Goal: Task Accomplishment & Management: Use online tool/utility

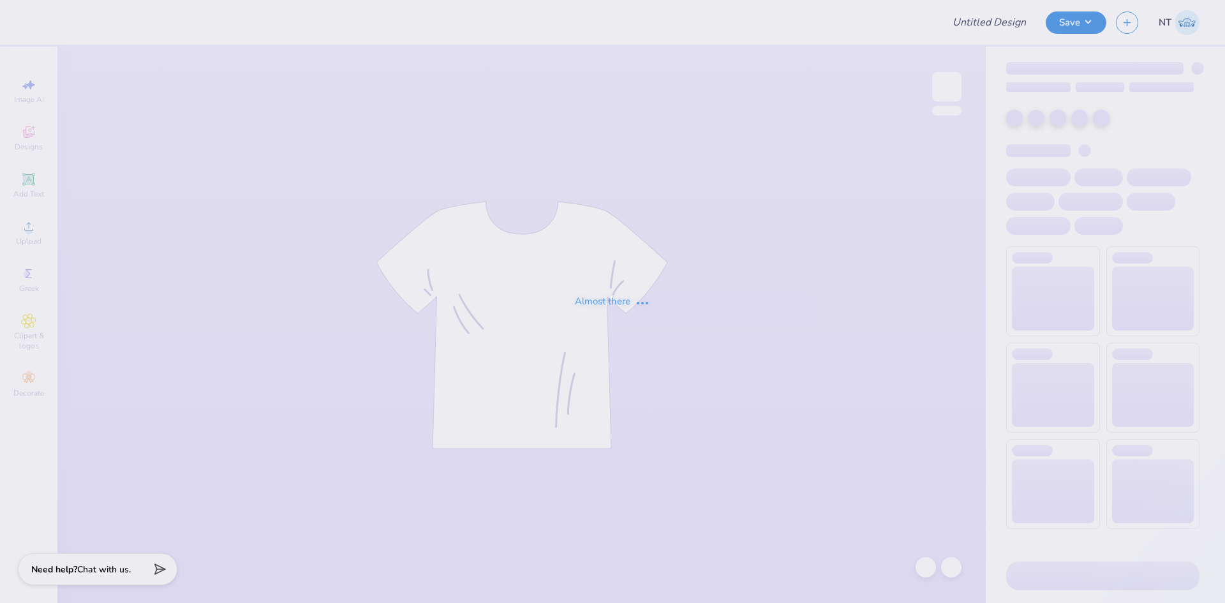
type input "phi mu shirts"
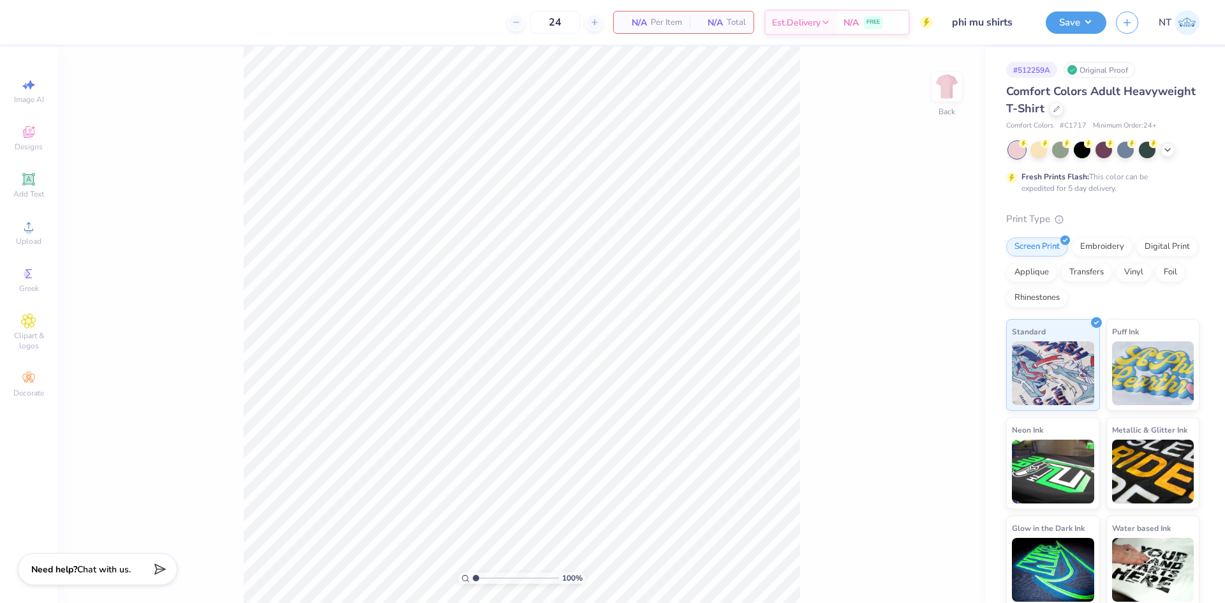
click at [814, 234] on div "100 % Back" at bounding box center [521, 325] width 929 height 557
click at [36, 232] on div "Upload" at bounding box center [28, 233] width 45 height 38
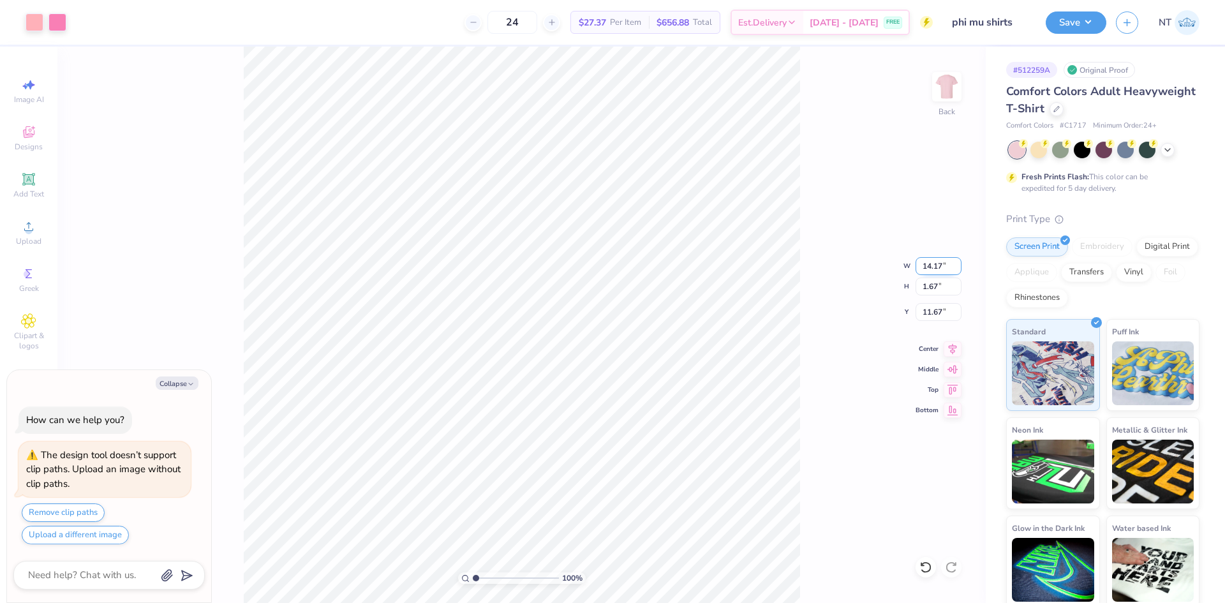
click at [920, 266] on input "14.17" at bounding box center [939, 266] width 46 height 18
type input "12.00"
type input "1.41"
type input "11.79"
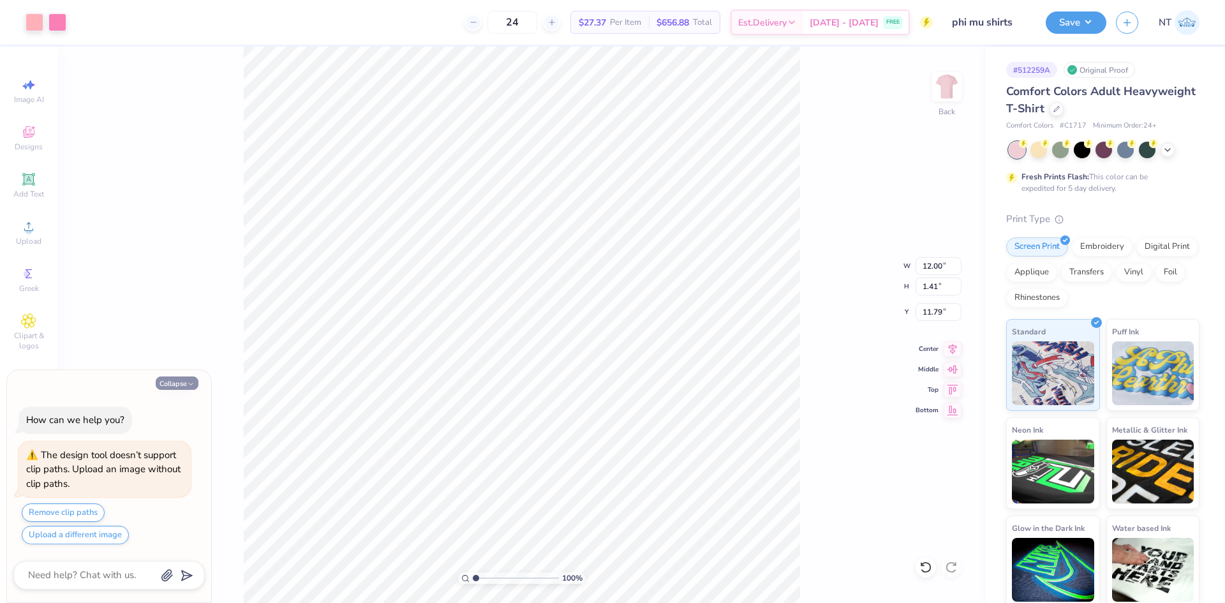
drag, startPoint x: 3, startPoint y: 558, endPoint x: 194, endPoint y: 382, distance: 260.2
click at [194, 382] on body "Art colors 24 $27.37 Per Item $656.88 Total Est. Delivery [DATE] - [DATE] FREE …" at bounding box center [612, 301] width 1225 height 603
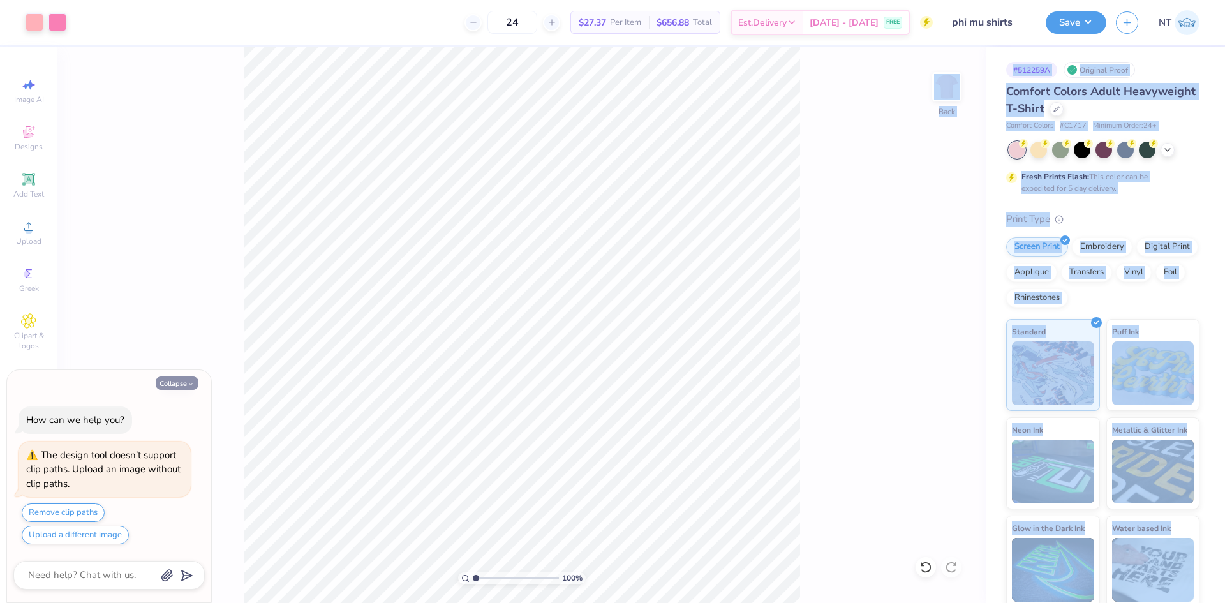
click at [177, 380] on button "Collapse" at bounding box center [177, 383] width 43 height 13
type textarea "x"
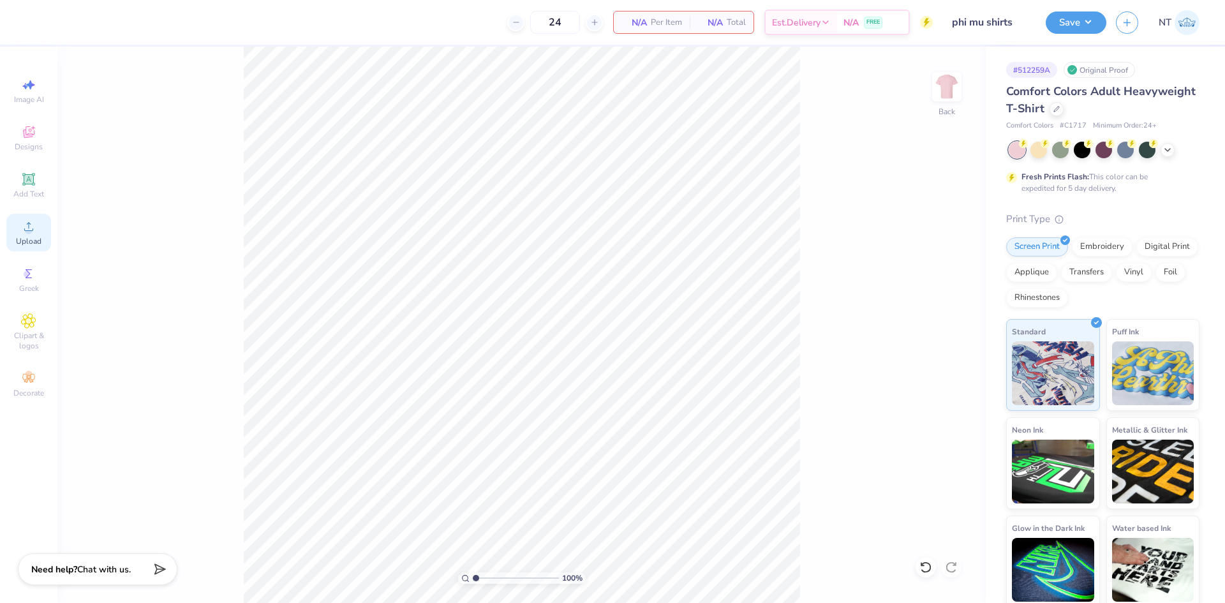
click at [38, 227] on div "Upload" at bounding box center [28, 233] width 45 height 38
type input "1.39584517333909"
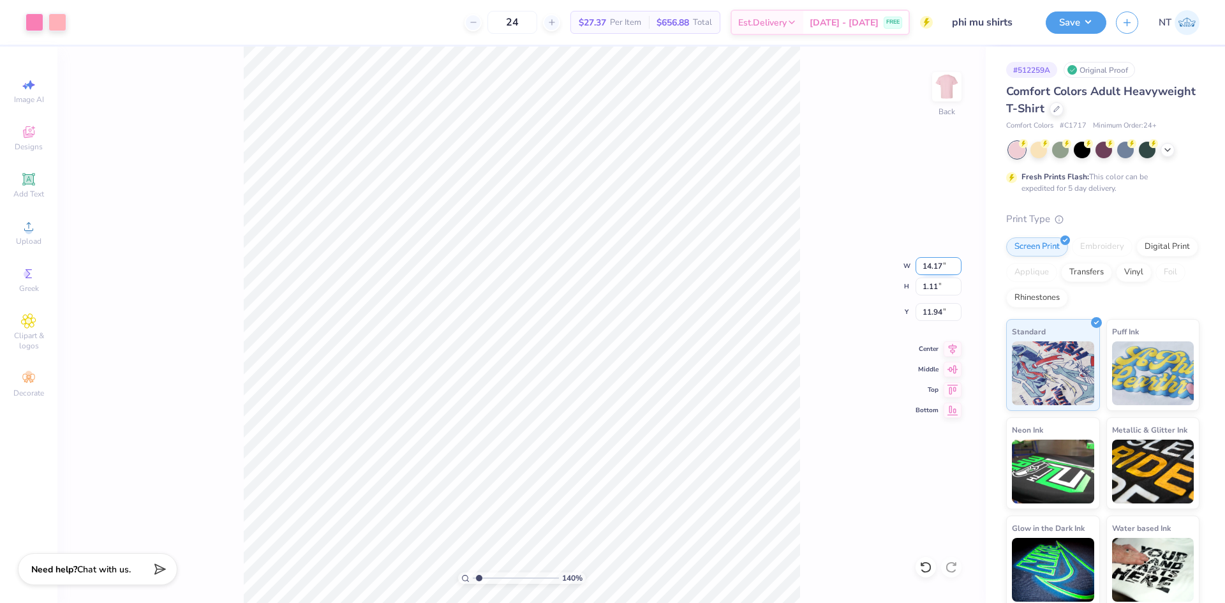
click at [932, 262] on input "14.17" at bounding box center [939, 266] width 46 height 18
type input "12"
type input "1.39584517333909"
type input "12.00"
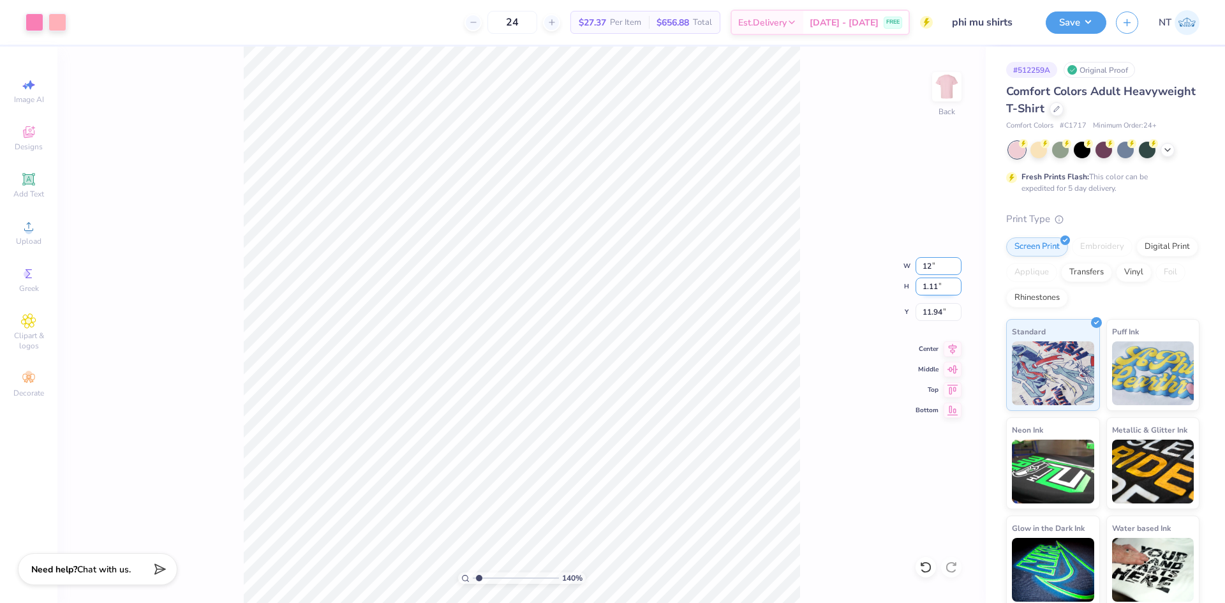
type input "0.94"
click at [929, 310] on input "12.03" at bounding box center [939, 312] width 46 height 18
type input "3"
type input "1.39584517333909"
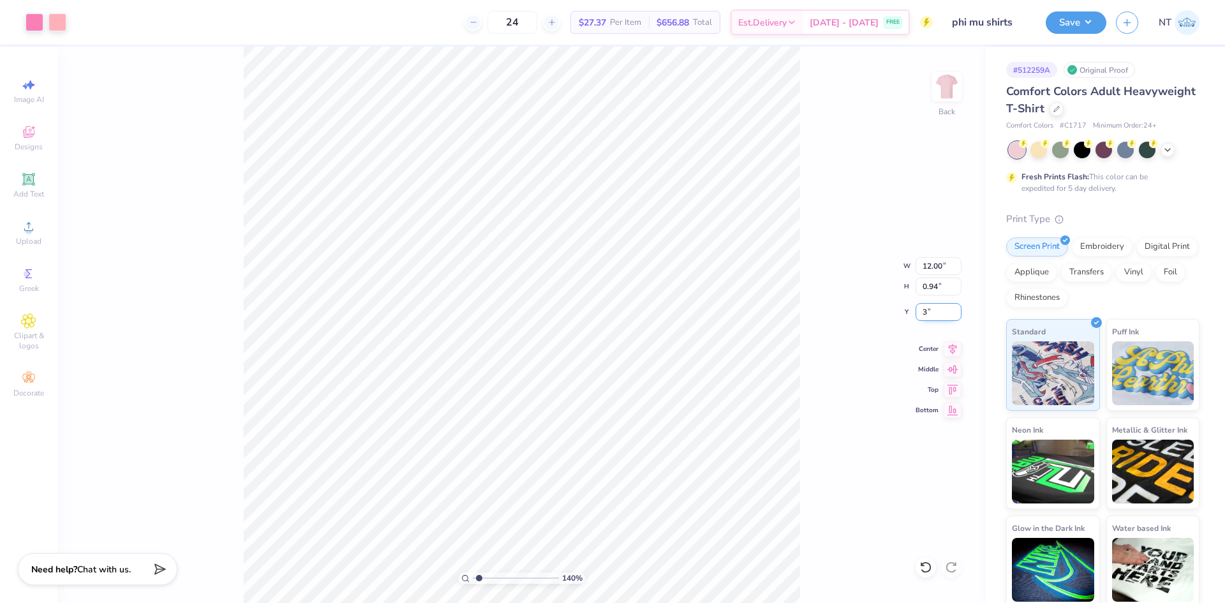
type input "3.00"
click at [950, 348] on icon at bounding box center [953, 347] width 18 height 15
click at [944, 96] on img at bounding box center [947, 86] width 51 height 51
type input "1"
click at [34, 235] on div "Upload" at bounding box center [28, 233] width 45 height 38
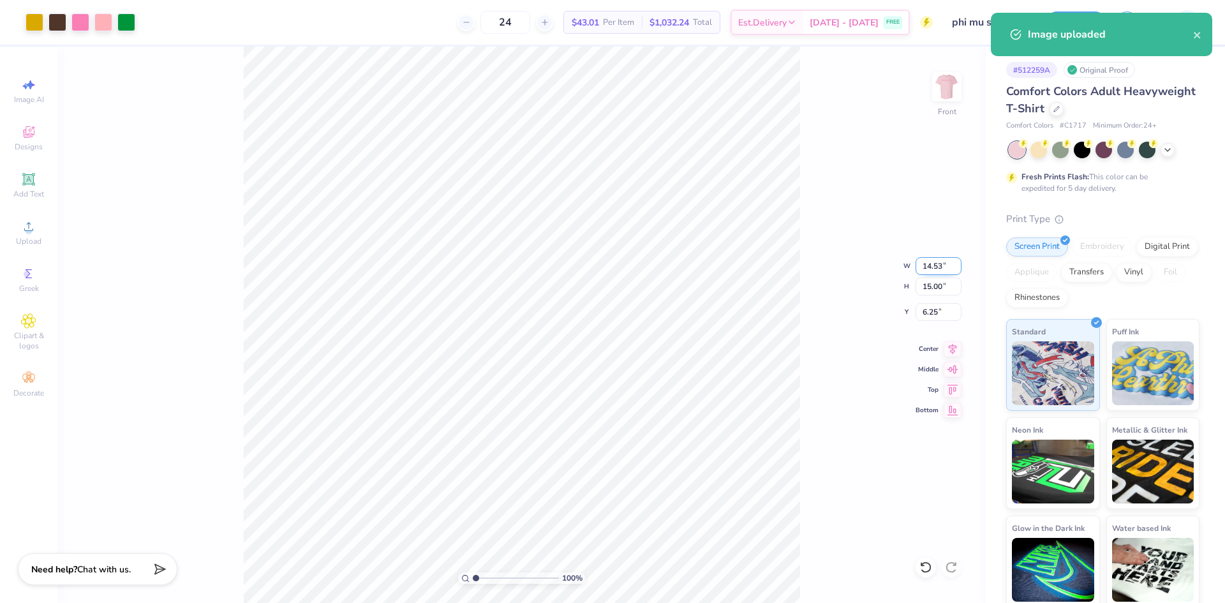
click at [928, 264] on input "14.53" at bounding box center [939, 266] width 46 height 18
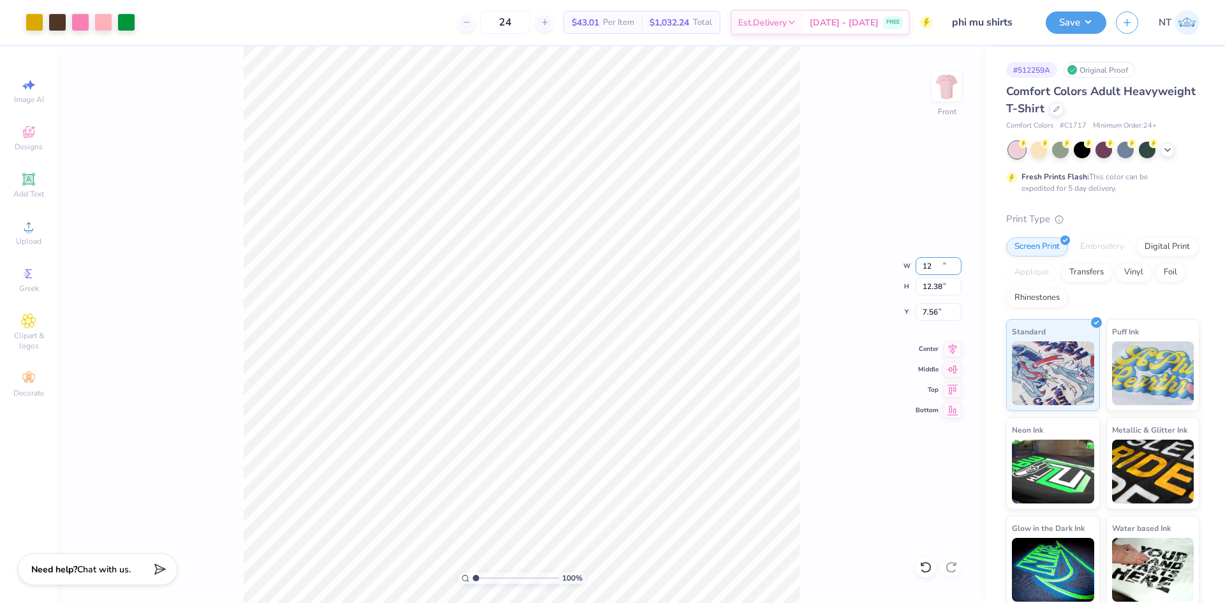
type input "12.00"
type input "12.38"
click at [934, 313] on input "7.56" at bounding box center [939, 312] width 46 height 18
type input "3.00"
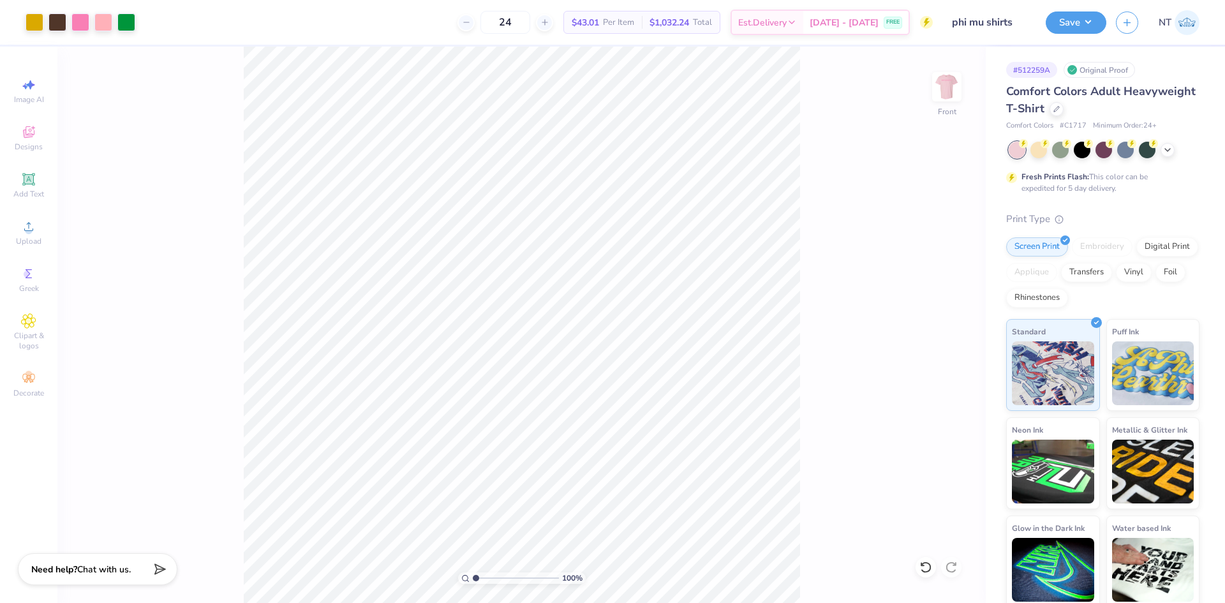
drag, startPoint x: 833, startPoint y: 405, endPoint x: 809, endPoint y: 394, distance: 26.3
click at [832, 406] on div "100 % Front" at bounding box center [521, 325] width 929 height 557
click at [942, 84] on img at bounding box center [947, 86] width 51 height 51
click at [962, 86] on img at bounding box center [947, 86] width 51 height 51
click at [930, 92] on div "100 % Front W 12.00 12.00 " H 12.38 12.38 " Y 3.00 3.00 " Center Middle Top Bot…" at bounding box center [521, 325] width 929 height 557
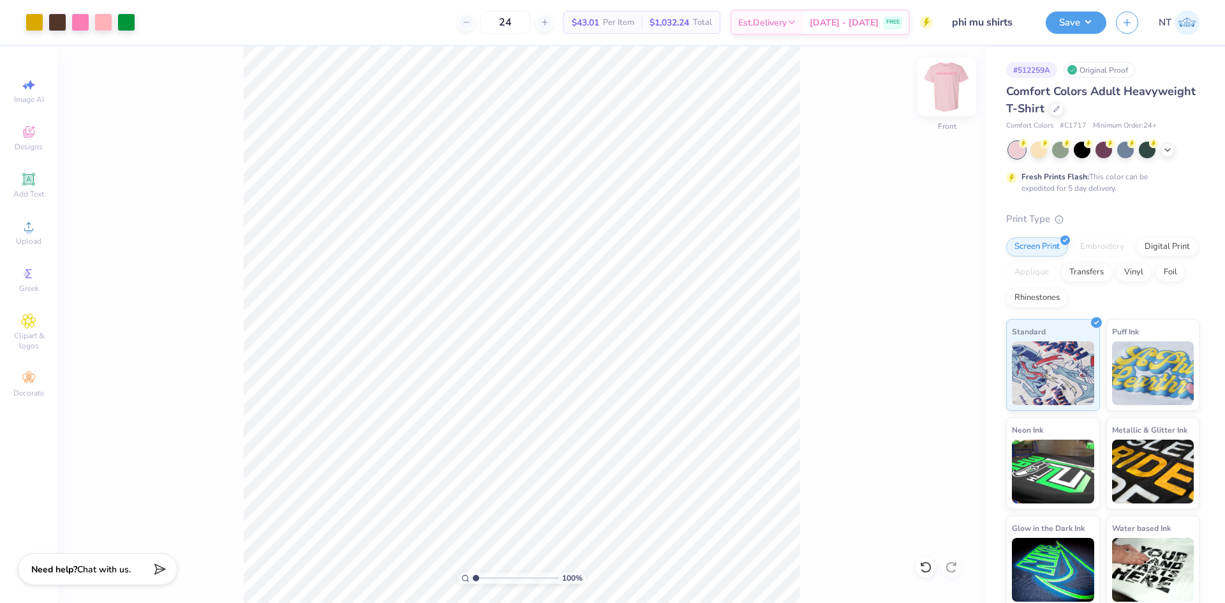
click at [950, 85] on img at bounding box center [947, 86] width 51 height 51
type input "1"
click at [945, 86] on img at bounding box center [947, 86] width 51 height 51
click at [1093, 21] on button "Save" at bounding box center [1076, 21] width 61 height 22
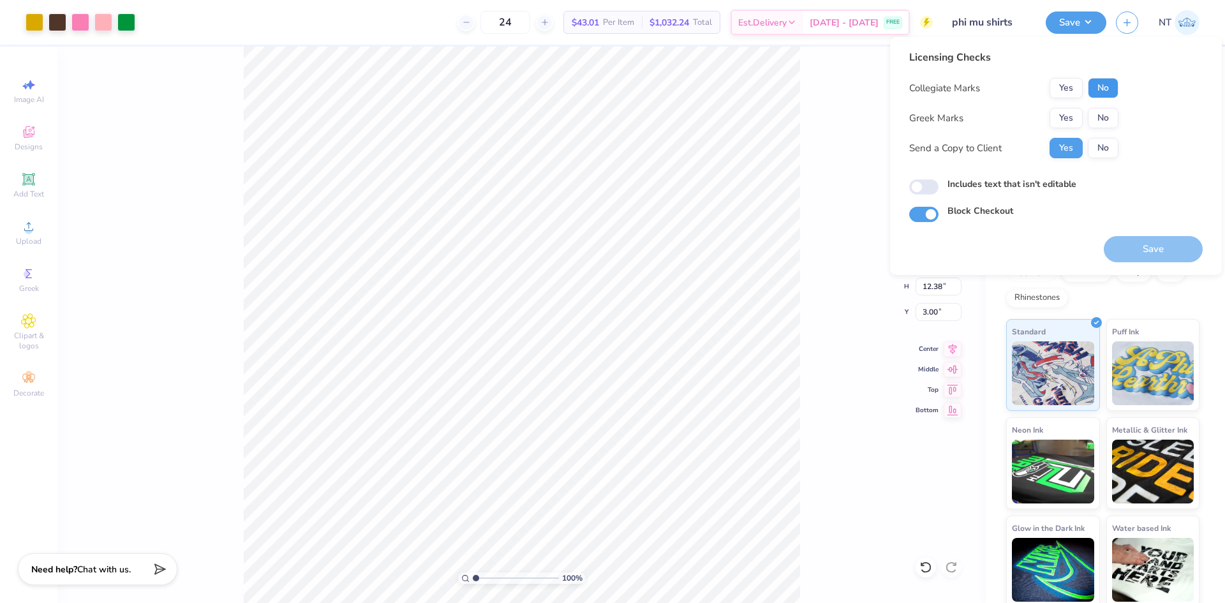
click at [1108, 93] on button "No" at bounding box center [1103, 88] width 31 height 20
click at [1066, 121] on button "Yes" at bounding box center [1066, 118] width 33 height 20
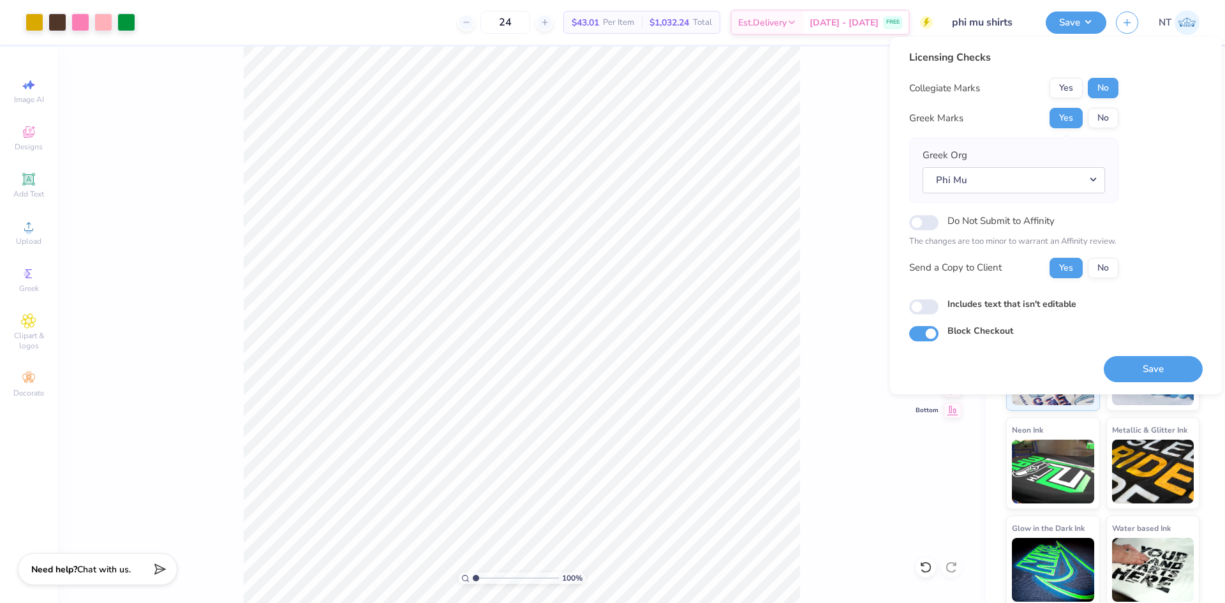
click at [970, 308] on label "Includes text that isn't editable" at bounding box center [1012, 303] width 129 height 13
click at [939, 308] on input "Includes text that isn't editable" at bounding box center [923, 306] width 29 height 15
checkbox input "true"
click at [1143, 378] on button "Save" at bounding box center [1153, 369] width 99 height 26
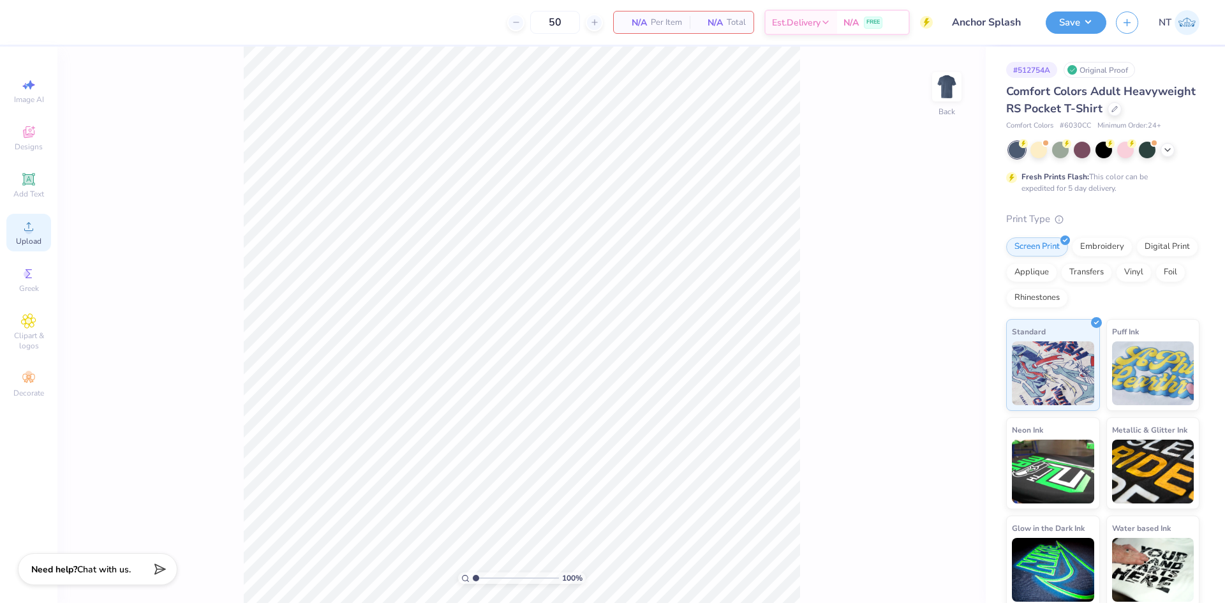
click at [17, 243] on span "Upload" at bounding box center [29, 241] width 26 height 10
type input "1"
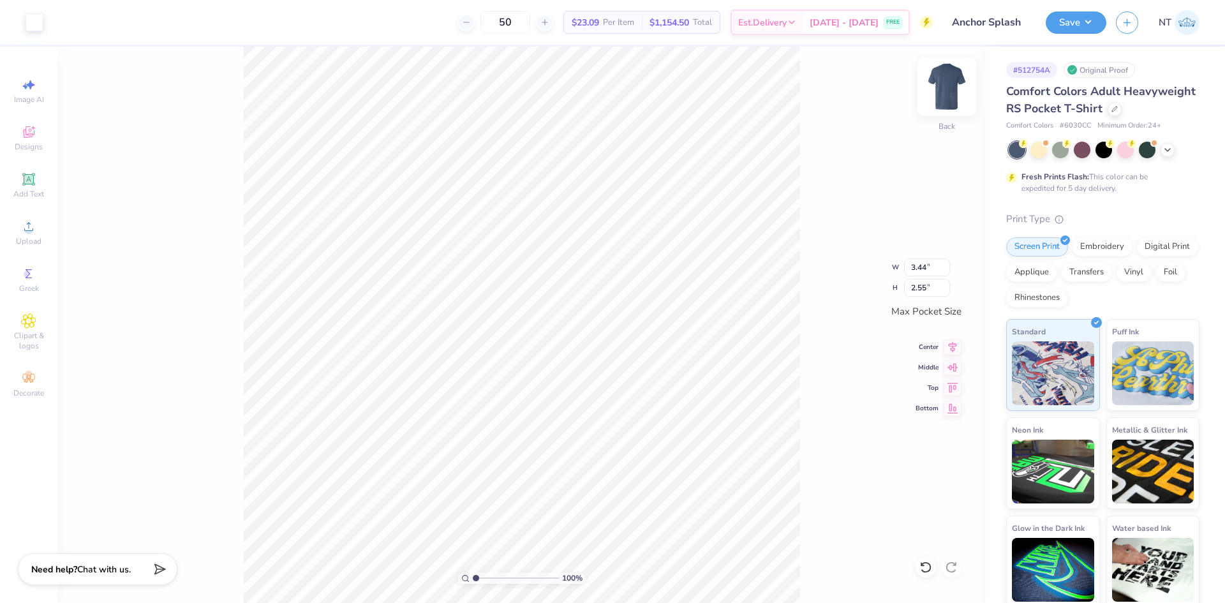
click at [960, 94] on img at bounding box center [947, 86] width 51 height 51
click at [29, 218] on div "Upload" at bounding box center [28, 233] width 45 height 38
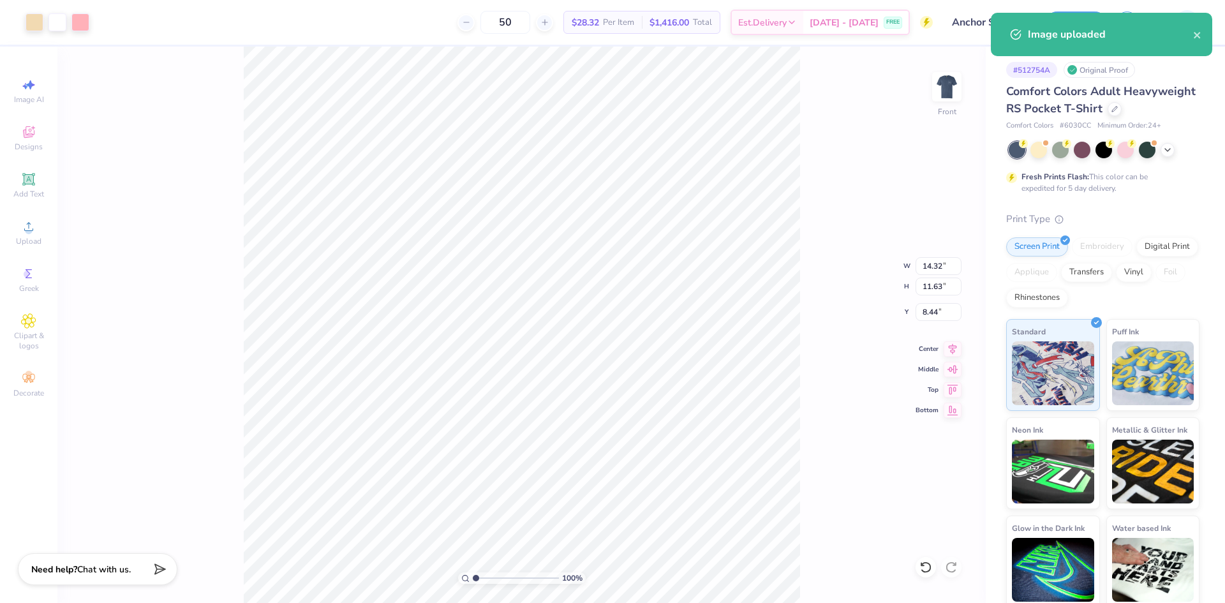
click at [831, 305] on div "100 % Front W 14.32 14.32 " H 11.63 11.63 " Y 8.44 8.44 " Center Middle Top Bot…" at bounding box center [521, 325] width 929 height 557
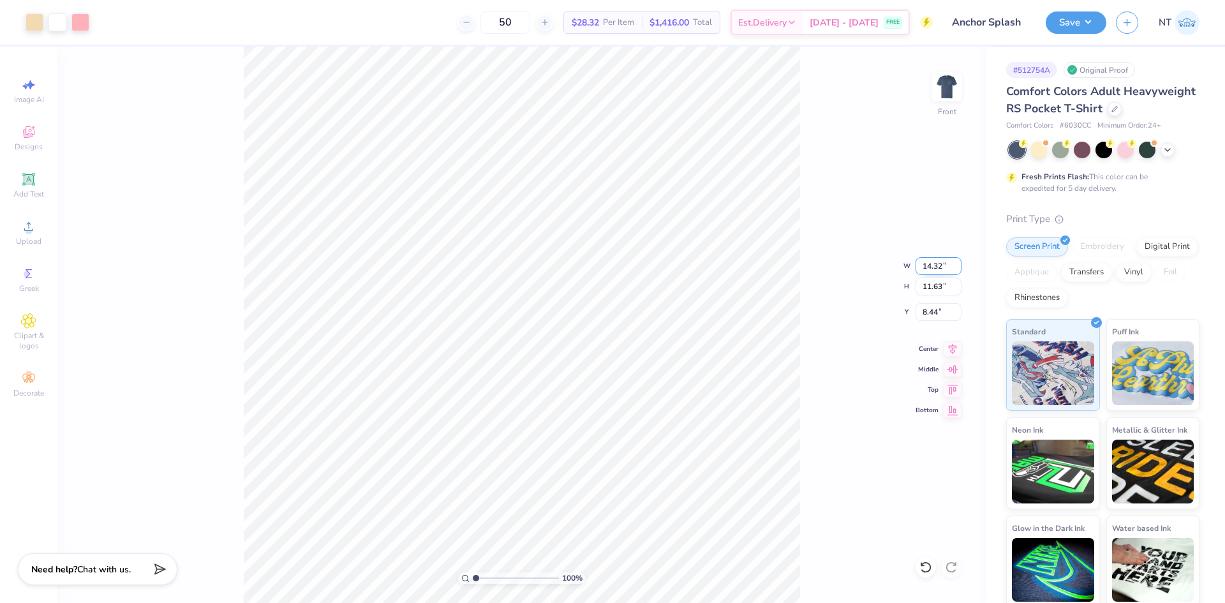
click at [933, 261] on input "14.32" at bounding box center [939, 266] width 46 height 18
type input "12.00"
type input "9.74"
click at [929, 311] on input "9.38" at bounding box center [939, 312] width 46 height 18
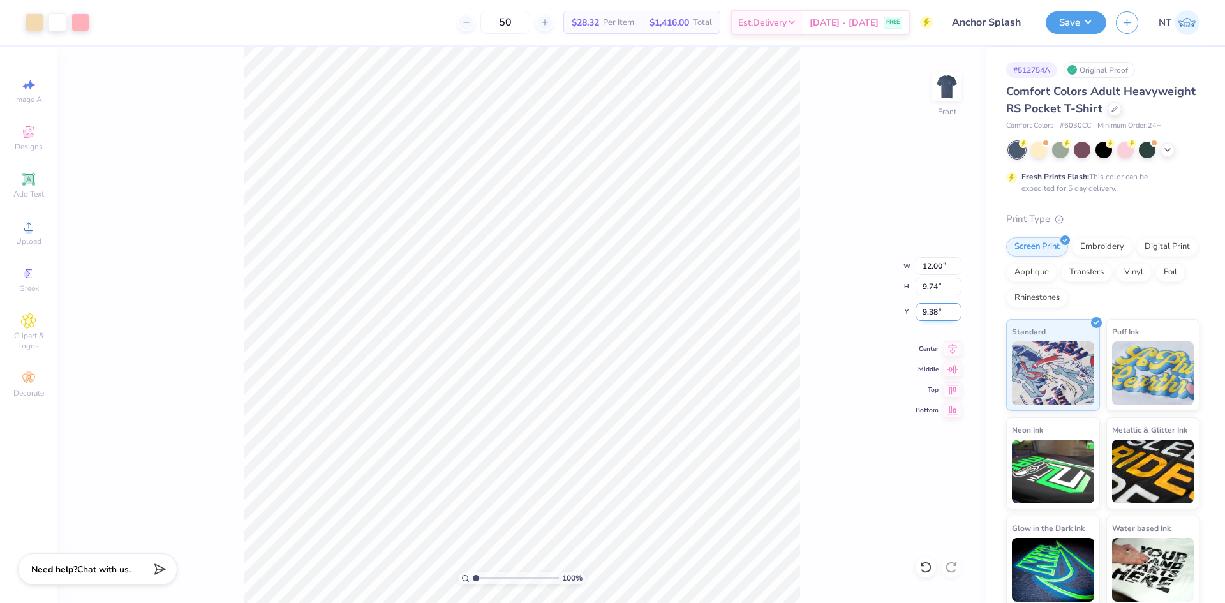
click at [929, 311] on input "9.38" at bounding box center [939, 312] width 46 height 18
type input "3.00"
click at [954, 87] on img at bounding box center [947, 86] width 51 height 51
type input "1"
drag, startPoint x: 948, startPoint y: 83, endPoint x: 811, endPoint y: 240, distance: 208.1
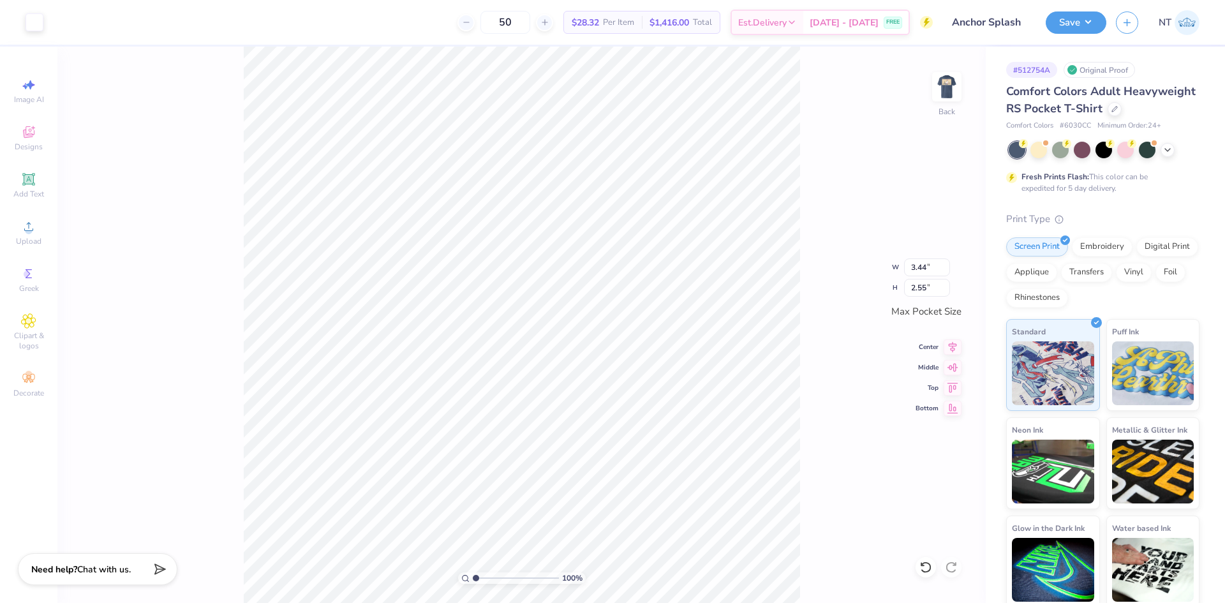
click at [948, 82] on img at bounding box center [947, 87] width 26 height 26
click at [1075, 27] on button "Save" at bounding box center [1076, 21] width 61 height 22
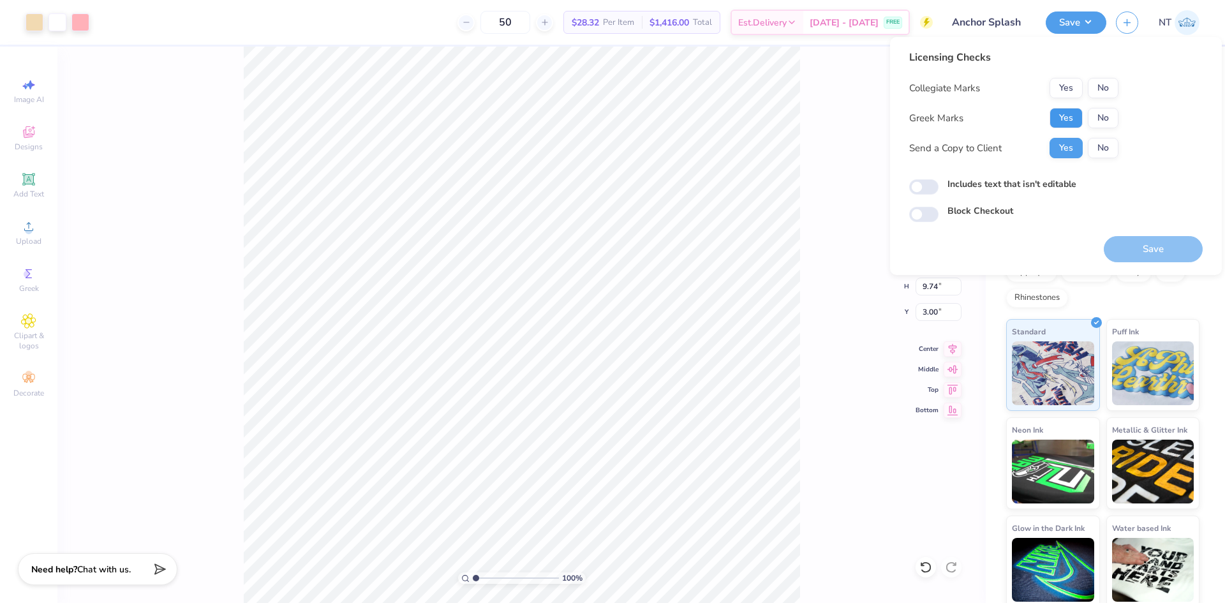
click at [1072, 117] on button "Yes" at bounding box center [1066, 118] width 33 height 20
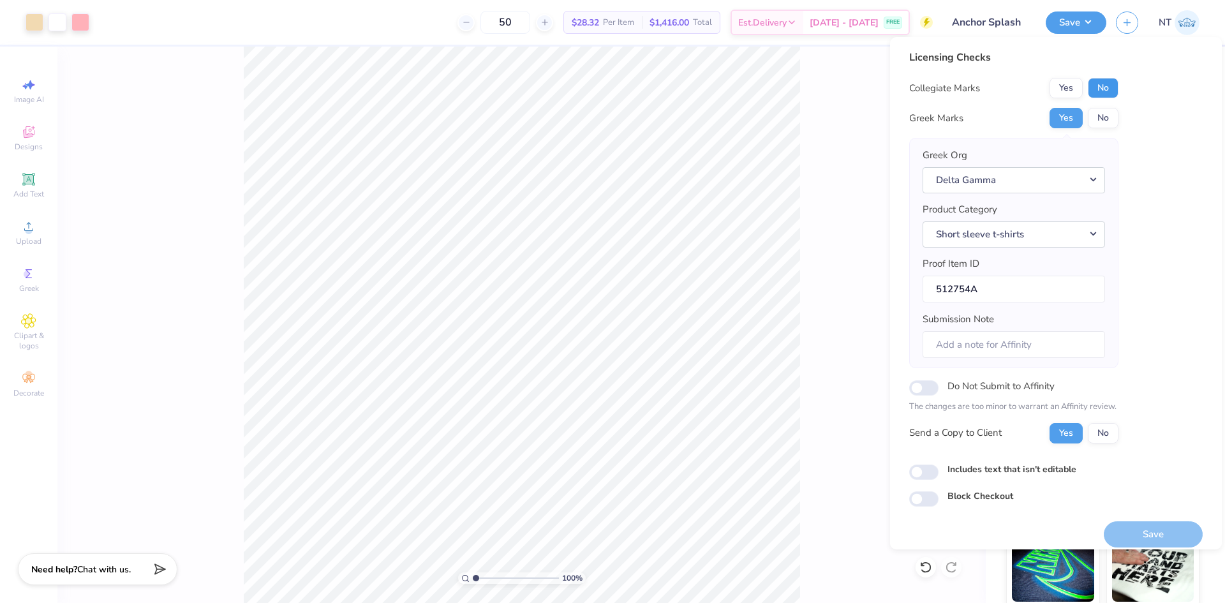
click at [1114, 85] on button "No" at bounding box center [1103, 88] width 31 height 20
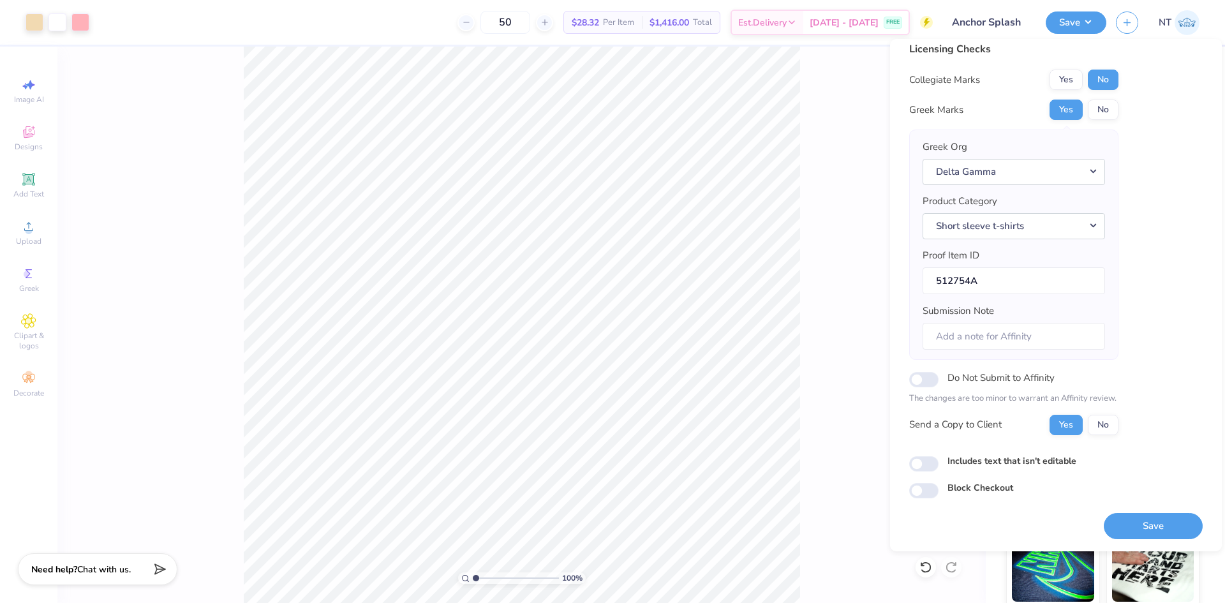
click at [951, 461] on label "Includes text that isn't editable" at bounding box center [1012, 460] width 129 height 13
click at [939, 461] on input "Includes text that isn't editable" at bounding box center [923, 463] width 29 height 15
checkbox input "true"
click at [1168, 523] on button "Save" at bounding box center [1153, 526] width 99 height 26
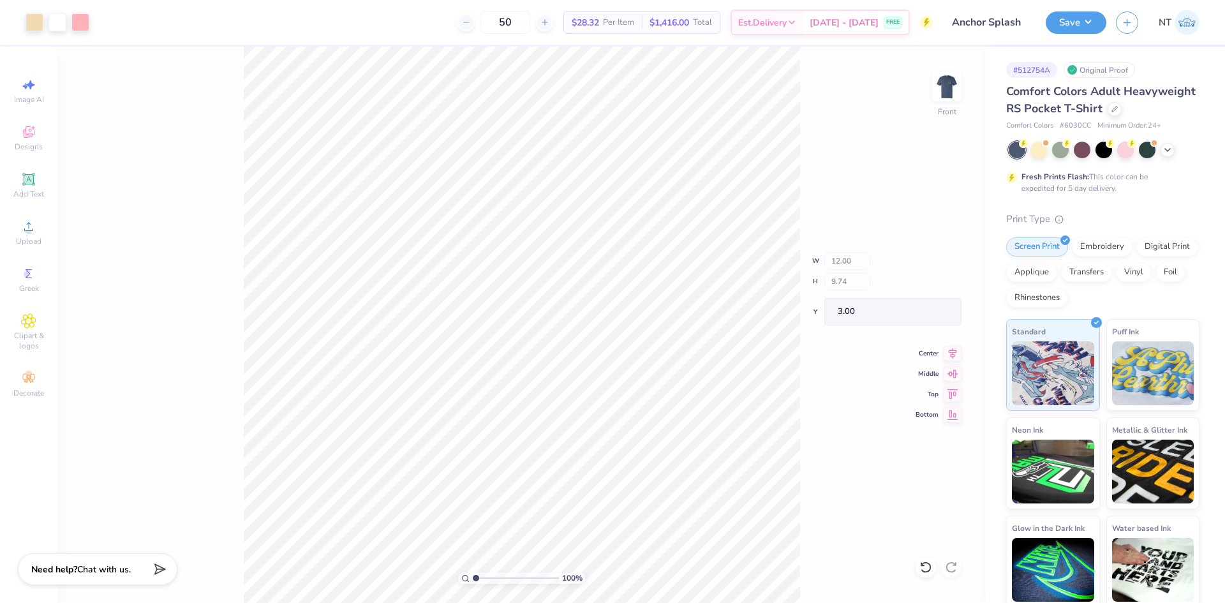
click at [815, 456] on div "100 % Front W 12.00 H 9.74 Y 3.00 Center Middle Top Bottom" at bounding box center [521, 325] width 929 height 557
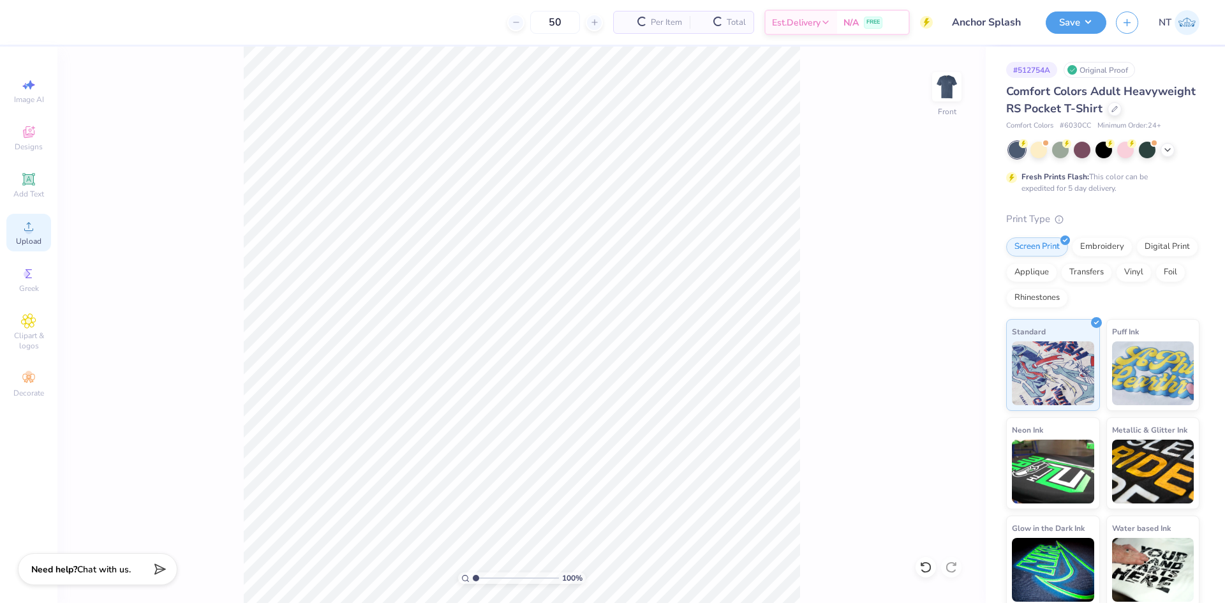
click at [24, 225] on icon at bounding box center [28, 226] width 15 height 15
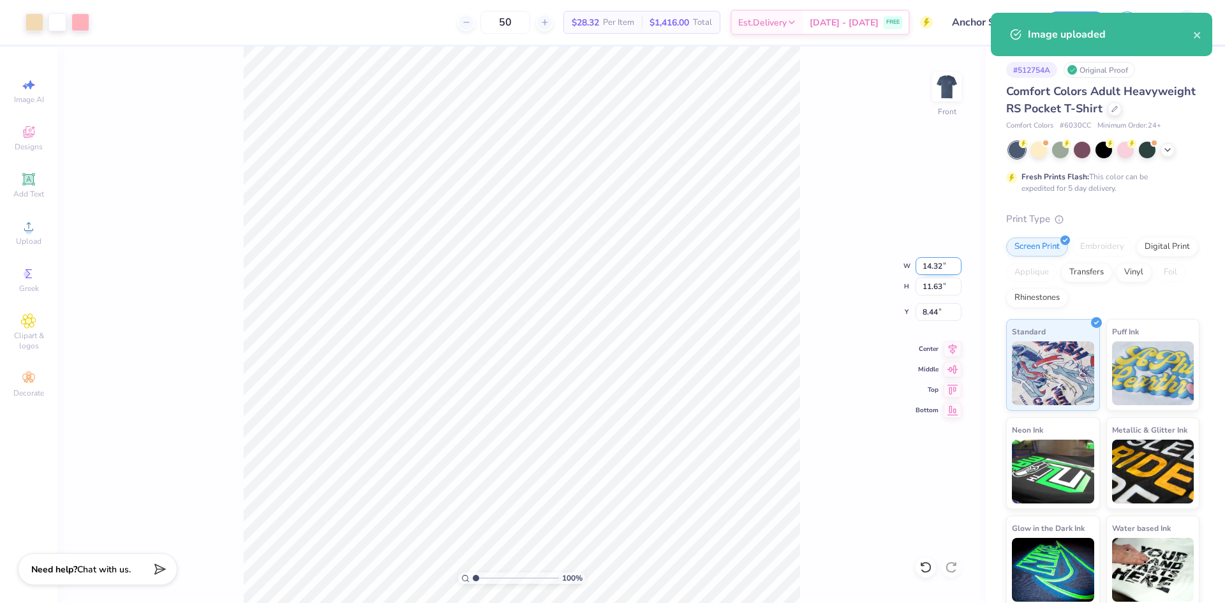
click at [931, 267] on input "14.32" at bounding box center [939, 266] width 46 height 18
type input "12.00"
type input "9.74"
click at [925, 309] on input "9.38" at bounding box center [939, 312] width 46 height 18
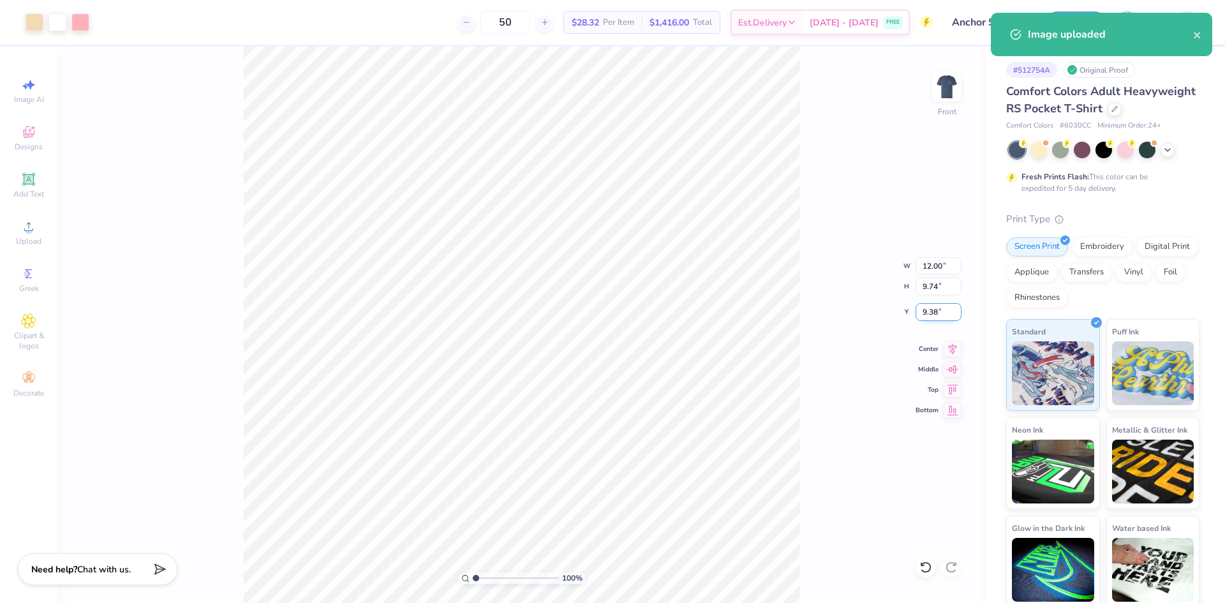
click at [925, 309] on input "9.38" at bounding box center [939, 312] width 46 height 18
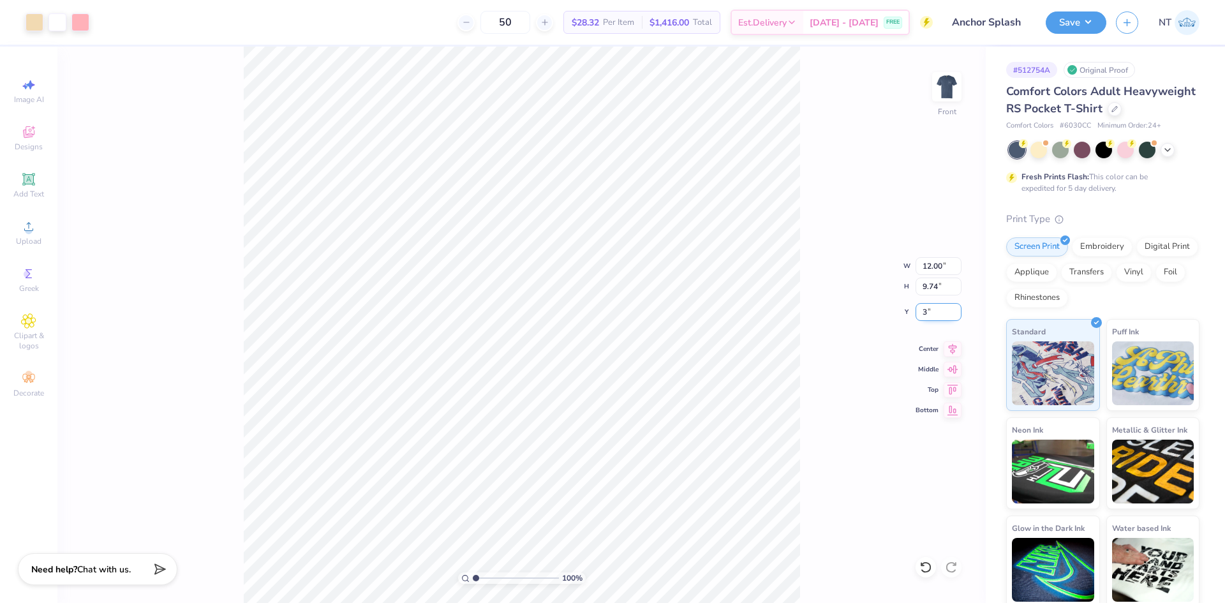
type input "3.00"
click at [1093, 23] on button "Save" at bounding box center [1076, 21] width 61 height 22
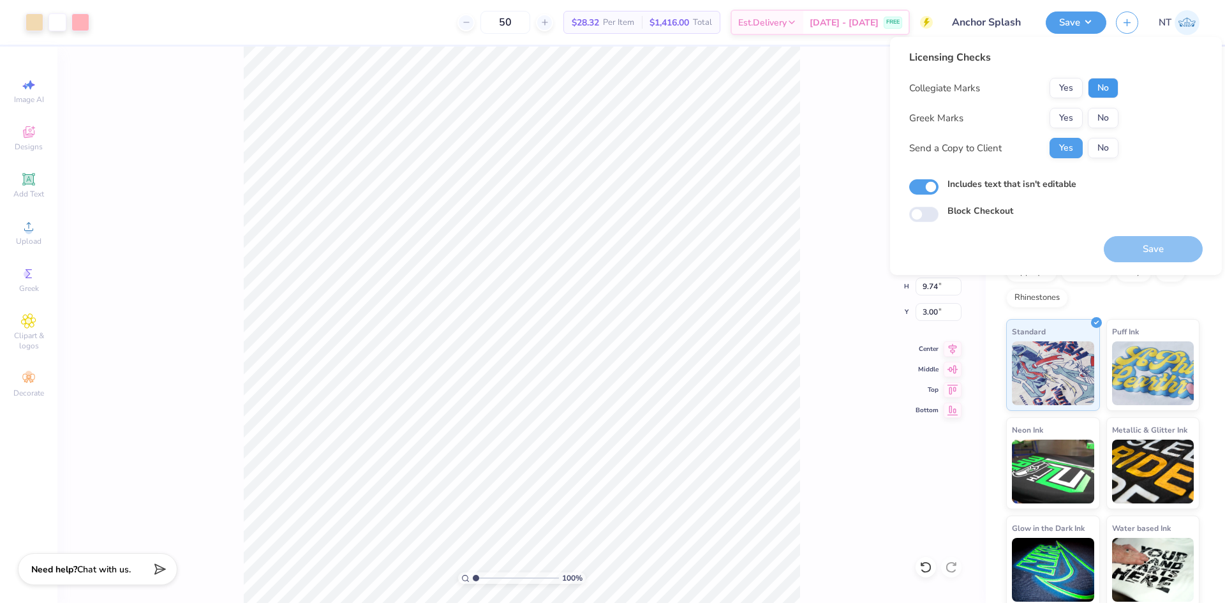
click at [1101, 88] on button "No" at bounding box center [1103, 88] width 31 height 20
click at [1075, 120] on button "Yes" at bounding box center [1066, 118] width 33 height 20
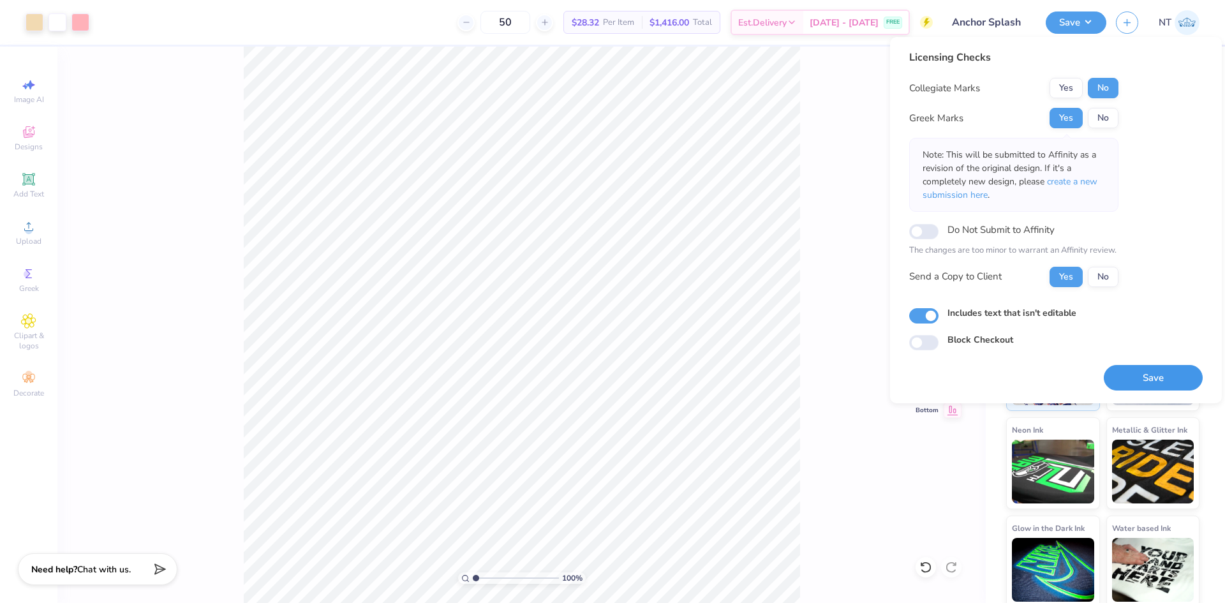
click at [1149, 384] on button "Save" at bounding box center [1153, 378] width 99 height 26
